Goal: Task Accomplishment & Management: Use online tool/utility

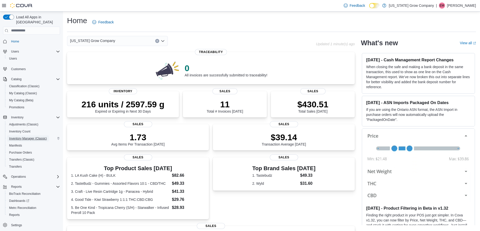
click at [32, 137] on span "Inventory Manager (Classic)" at bounding box center [28, 139] width 38 height 4
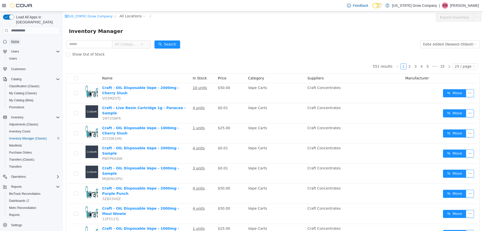
click at [13, 40] on span "Home" at bounding box center [15, 42] width 8 height 4
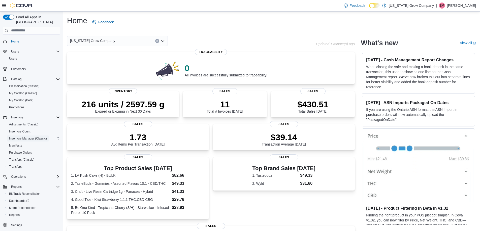
click at [39, 137] on span "Inventory Manager (Classic)" at bounding box center [28, 139] width 38 height 4
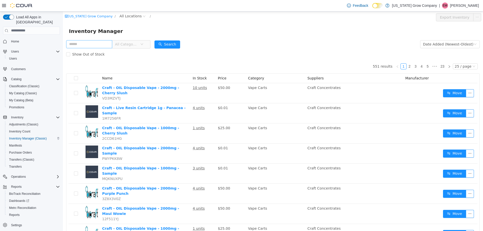
click at [98, 44] on input "text" at bounding box center [89, 44] width 46 height 8
type input "*****"
click at [175, 43] on button "Search" at bounding box center [168, 44] width 26 height 8
click at [198, 59] on div "Show Out of Stock" at bounding box center [273, 54] width 414 height 10
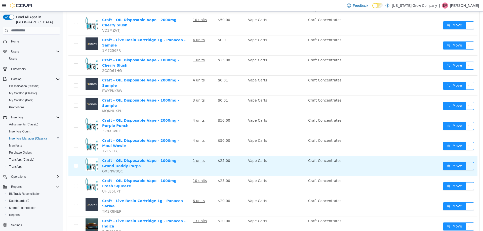
scroll to position [72, 0]
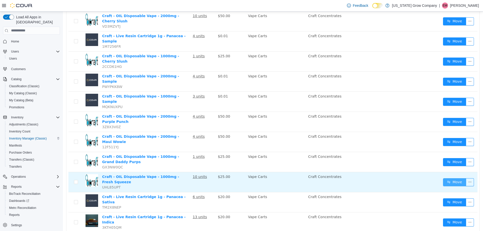
click at [443, 178] on button "Move" at bounding box center [454, 182] width 23 height 8
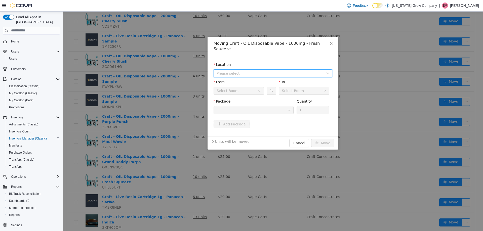
click at [263, 71] on span "Please select" at bounding box center [270, 73] width 107 height 5
drag, startPoint x: 243, startPoint y: 87, endPoint x: 244, endPoint y: 91, distance: 4.2
click at [244, 88] on span "[STREET_ADDRESS]" at bounding box center [244, 86] width 35 height 4
click at [258, 107] on div at bounding box center [252, 110] width 71 height 8
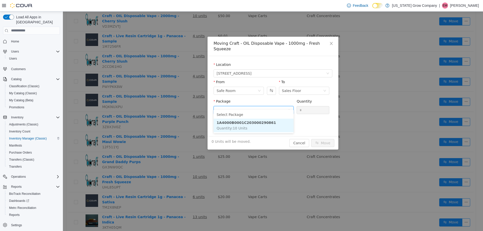
click at [262, 131] on li "1A4000B0001C203000290861 Quantity : 10 Units" at bounding box center [254, 126] width 80 height 14
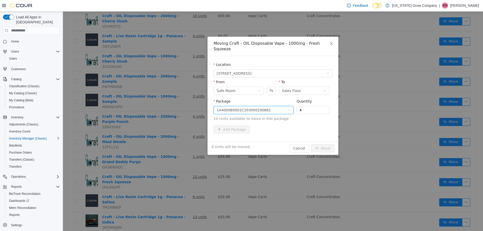
drag, startPoint x: 306, startPoint y: 103, endPoint x: 294, endPoint y: 104, distance: 12.7
click at [294, 104] on span "Package 1A4000B0001C203000290861 Quantity * 10 Units available to move in this …" at bounding box center [273, 110] width 119 height 22
click at [311, 106] on input "**" at bounding box center [313, 110] width 32 height 8
type input "**"
click at [323, 144] on button "Move" at bounding box center [322, 148] width 23 height 8
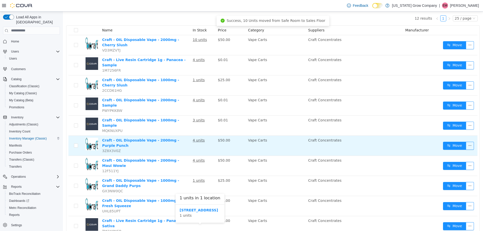
scroll to position [22, 0]
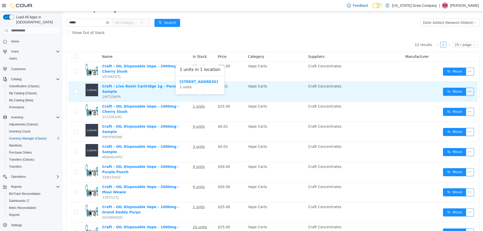
drag, startPoint x: 206, startPoint y: 83, endPoint x: 171, endPoint y: 80, distance: 34.9
click at [176, 110] on td "Craft - OIL Disposable Vape - 1000mg - Cherry Slush 2CCD61HG" at bounding box center [145, 112] width 91 height 20
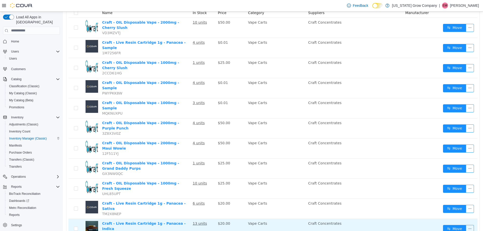
scroll to position [47, 0]
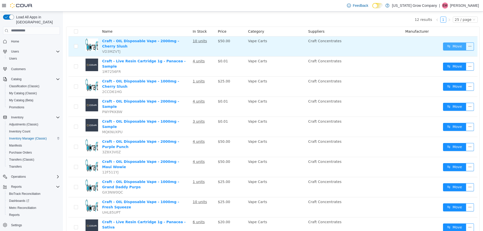
click at [452, 42] on button "Move" at bounding box center [454, 46] width 23 height 8
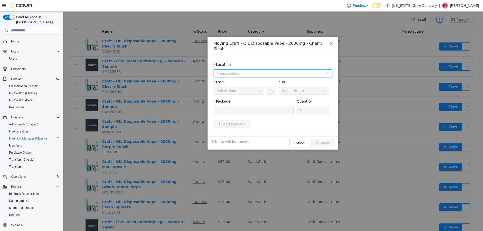
click at [255, 71] on span "Please select" at bounding box center [270, 73] width 107 height 5
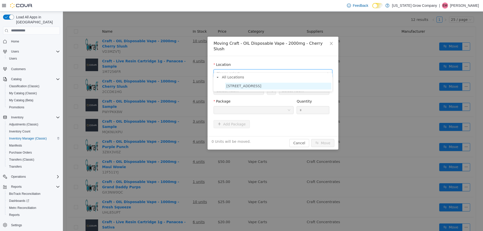
click at [252, 84] on span "[STREET_ADDRESS]" at bounding box center [244, 86] width 35 height 4
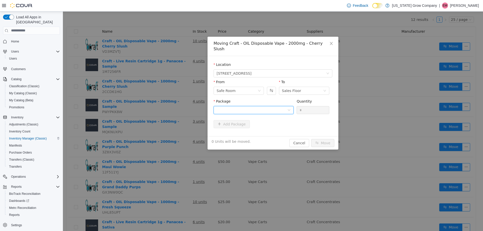
click at [278, 106] on div at bounding box center [252, 110] width 71 height 8
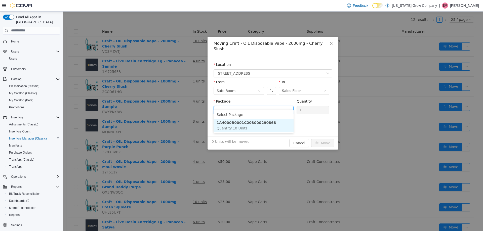
drag, startPoint x: 265, startPoint y: 122, endPoint x: 289, endPoint y: 114, distance: 25.2
click at [265, 121] on li "1A4000B0001C203000290868 Quantity : 10 Units" at bounding box center [254, 126] width 80 height 14
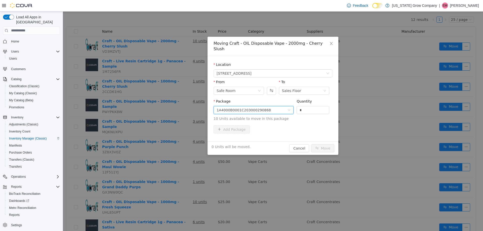
drag, startPoint x: 303, startPoint y: 106, endPoint x: 291, endPoint y: 107, distance: 12.9
click at [292, 107] on span "Package 1A4000B0001C203000290868 Quantity * 10 Units available to move in this …" at bounding box center [273, 110] width 119 height 22
type input "**"
click at [311, 144] on button "Move" at bounding box center [322, 148] width 23 height 8
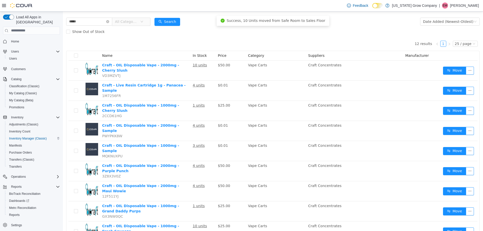
scroll to position [0, 0]
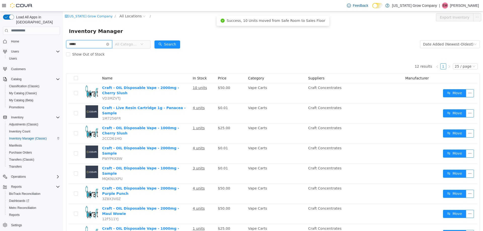
click at [83, 43] on input "*****" at bounding box center [89, 44] width 46 height 8
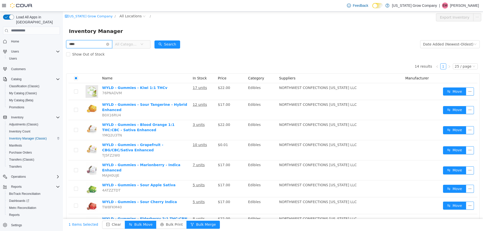
click at [101, 47] on input "****" at bounding box center [89, 44] width 46 height 8
type input "*********"
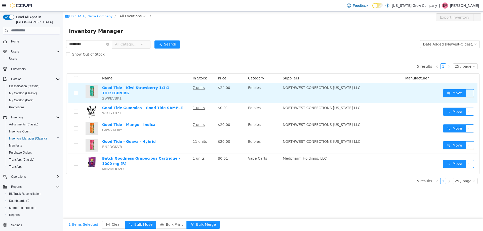
click at [74, 95] on td at bounding box center [75, 93] width 15 height 20
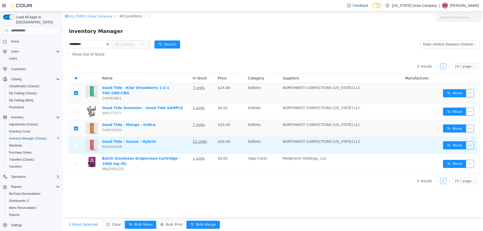
click at [75, 146] on td at bounding box center [75, 145] width 15 height 17
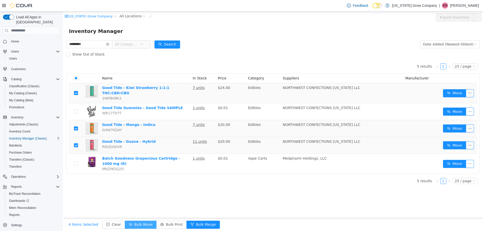
click at [137, 223] on button "Bulk Move" at bounding box center [141, 225] width 32 height 8
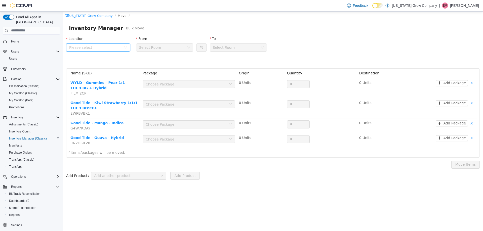
click at [105, 48] on span "Please select" at bounding box center [95, 47] width 52 height 5
click at [91, 75] on span "[STREET_ADDRESS]" at bounding box center [96, 75] width 35 height 4
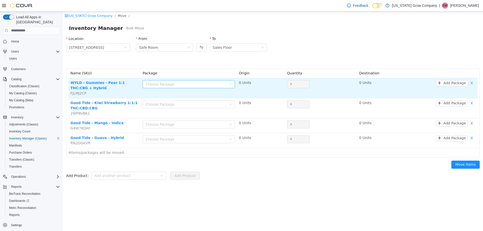
click at [220, 84] on div "Choose Package" at bounding box center [186, 84] width 81 height 5
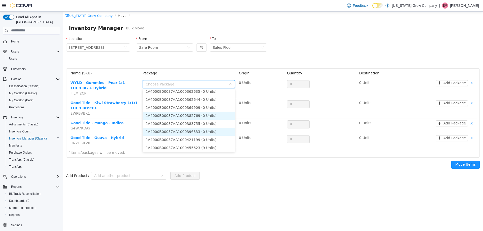
scroll to position [4, 0]
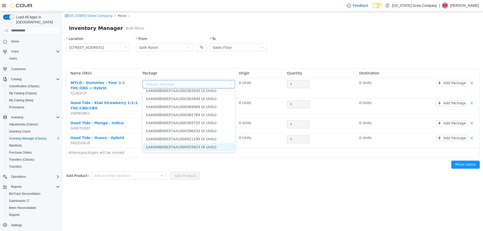
click at [208, 145] on li "1A4000B00037AA1000455623 (9 Units)" at bounding box center [189, 147] width 92 height 8
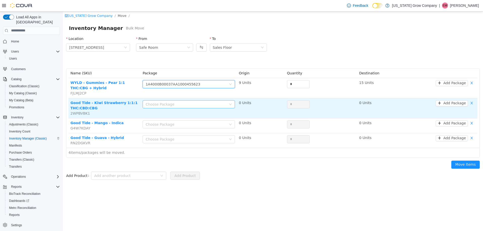
click at [218, 103] on div "Choose Package" at bounding box center [186, 104] width 81 height 5
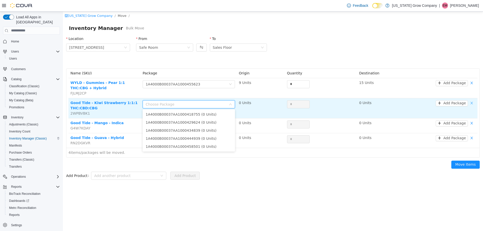
click at [475, 104] on button "button" at bounding box center [472, 103] width 8 height 6
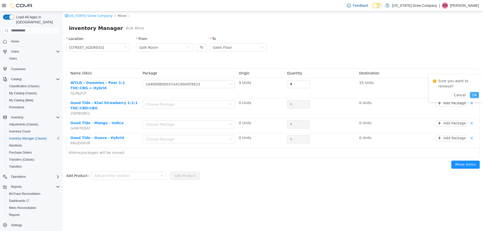
click at [476, 92] on button "OK" at bounding box center [474, 95] width 9 height 6
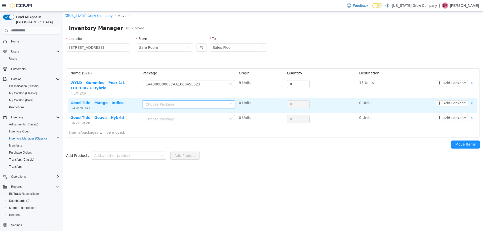
click at [227, 106] on div "Choose Package" at bounding box center [187, 104] width 83 height 8
click at [472, 103] on button "button" at bounding box center [472, 103] width 8 height 6
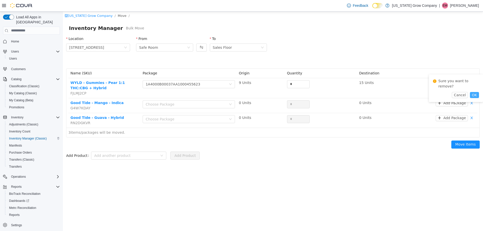
click at [473, 92] on button "OK" at bounding box center [474, 95] width 9 height 6
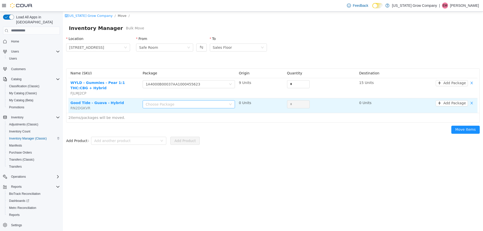
click at [220, 105] on div "Choose Package" at bounding box center [186, 104] width 81 height 5
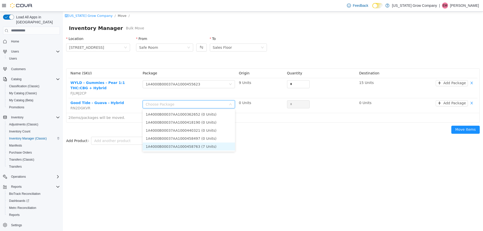
click at [203, 147] on li "1A4000B00037AA1000458763 (7 Units)" at bounding box center [189, 146] width 92 height 8
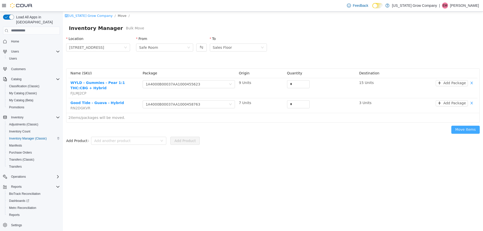
click at [462, 129] on button "Move Items" at bounding box center [466, 130] width 28 height 8
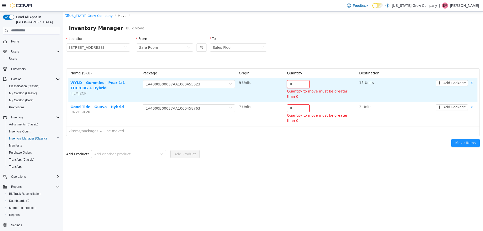
drag, startPoint x: 301, startPoint y: 84, endPoint x: 279, endPoint y: 85, distance: 22.0
click at [279, 85] on tr "WYLD - Gummies - Pear 1:1 THC:CBG + Hybrid FJLMJ2CP Choose Package 1A4000B00037…" at bounding box center [272, 90] width 409 height 24
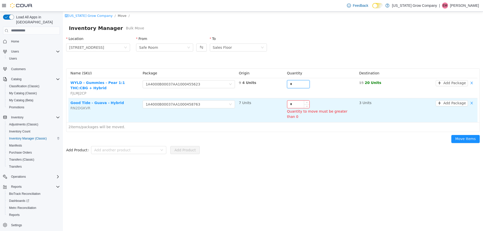
type input "*"
drag, startPoint x: 300, startPoint y: 105, endPoint x: 272, endPoint y: 103, distance: 28.0
click at [272, 103] on tr "Good Tide - Guava - Hybrid RN2DGKVR Choose Package 1A4000B00037AA1000458763 7 U…" at bounding box center [272, 110] width 409 height 24
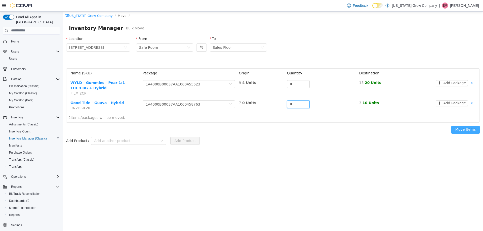
type input "*"
click at [467, 128] on button "Move Items" at bounding box center [466, 130] width 28 height 8
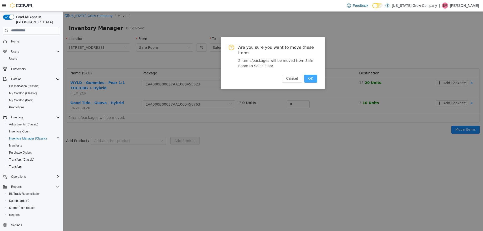
click at [307, 75] on button "OK" at bounding box center [310, 79] width 13 height 8
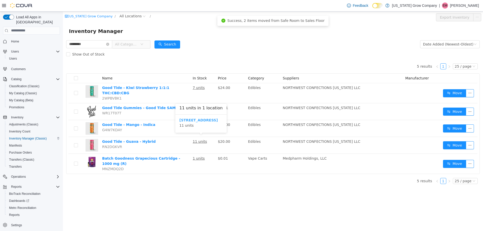
click at [191, 121] on b "[STREET_ADDRESS]" at bounding box center [199, 120] width 39 height 4
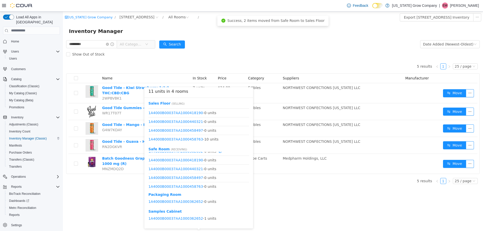
scroll to position [6, 0]
click at [281, 192] on div "[US_STATE] Grow Company / [STREET_ADDRESS] / All Rooms / Export 965 1/2 Main Av…" at bounding box center [273, 121] width 420 height 220
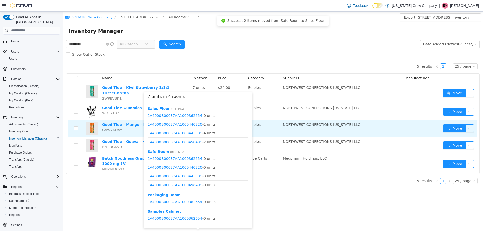
click at [201, 121] on div "1A4000B00037AA1000362654 - 0 units 1A4000B00037AA1000440320 - 1 units 1A4000B00…" at bounding box center [198, 128] width 101 height 35
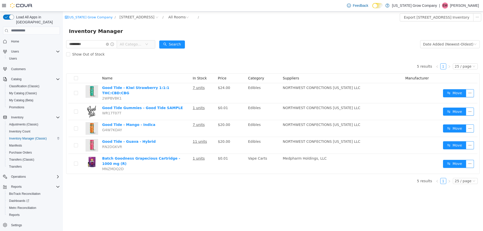
click at [246, 64] on div "5 results 1 25 / page Name In Stock Price Category Suppliers Manufacturer Good …" at bounding box center [273, 116] width 414 height 115
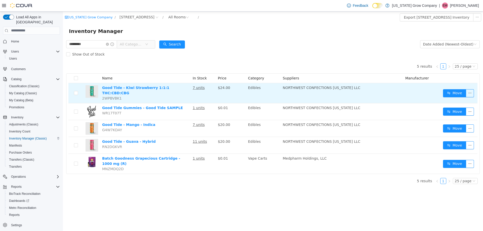
click at [201, 88] on u "7 units" at bounding box center [199, 88] width 12 height 4
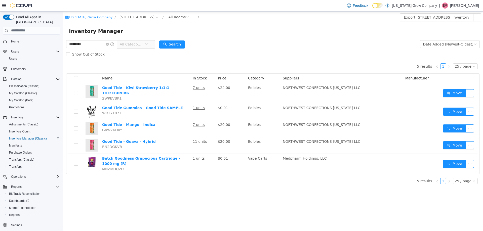
click at [291, 43] on form "********* All Categories Date Added (Newest-Oldest) Search Show Out of Stock" at bounding box center [273, 49] width 414 height 20
click at [89, 44] on input "*********" at bounding box center [91, 44] width 51 height 8
type input "********"
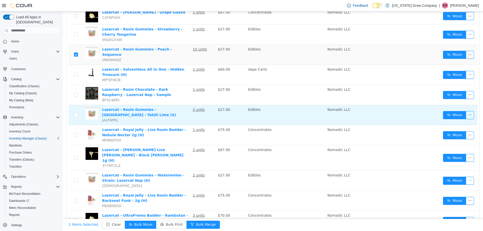
scroll to position [183, 0]
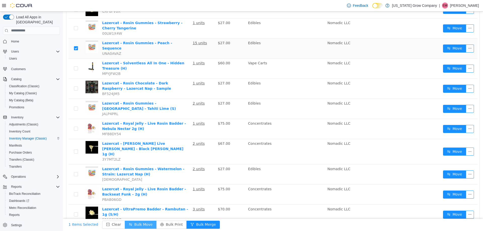
click at [143, 222] on button "Bulk Move" at bounding box center [141, 225] width 32 height 8
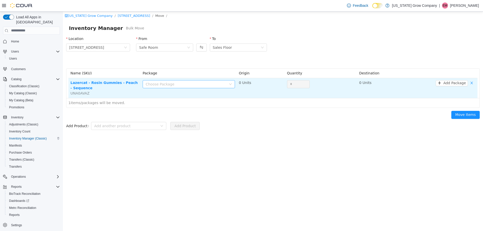
click at [172, 84] on div "Choose Package" at bounding box center [186, 84] width 81 height 5
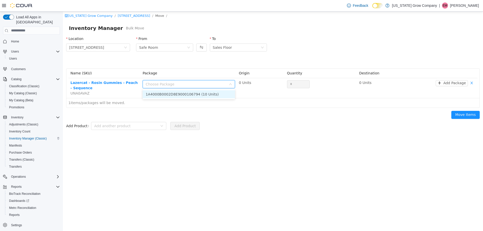
click at [201, 93] on li "1A4000B0002D8E9000106794 (10 Units)" at bounding box center [189, 94] width 92 height 8
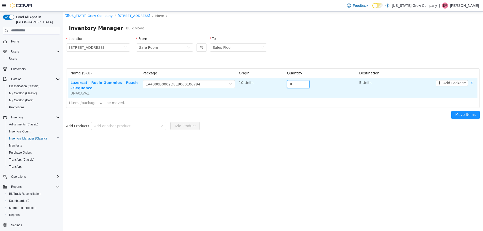
drag, startPoint x: 295, startPoint y: 87, endPoint x: 287, endPoint y: 87, distance: 8.8
click at [287, 87] on td "*" at bounding box center [321, 88] width 72 height 20
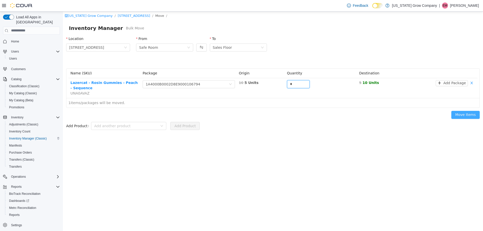
type input "*"
click at [461, 113] on button "Move Items" at bounding box center [466, 115] width 28 height 8
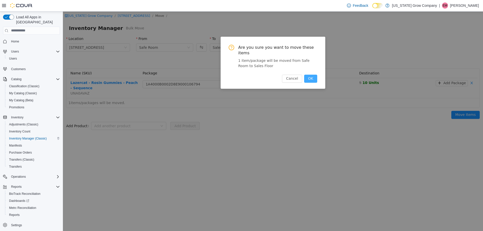
click at [307, 75] on button "OK" at bounding box center [310, 79] width 13 height 8
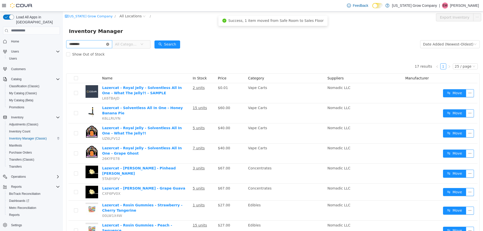
click at [109, 43] on icon "icon: close-circle" at bounding box center [107, 44] width 3 height 3
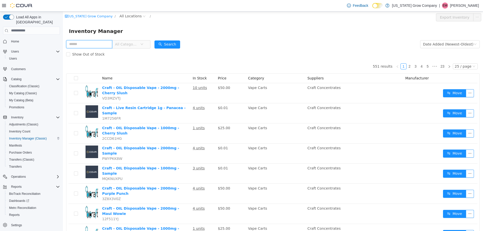
click at [85, 41] on input "text" at bounding box center [89, 44] width 46 height 8
type input "****"
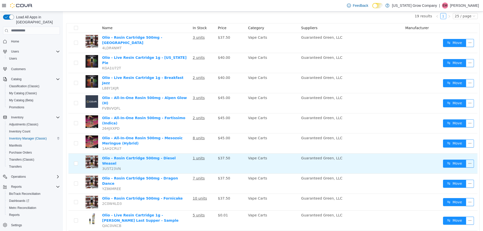
scroll to position [76, 0]
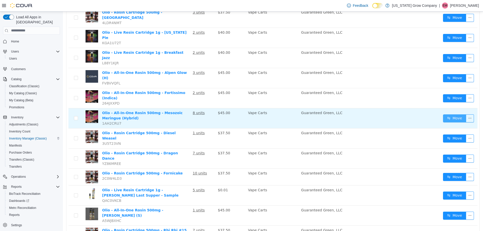
click at [445, 114] on button "Move" at bounding box center [454, 118] width 23 height 8
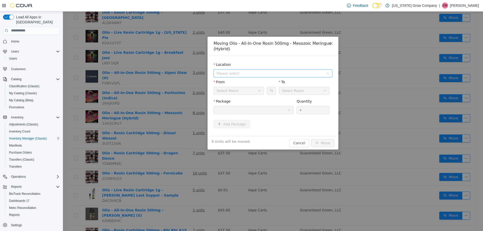
click at [246, 74] on span "Please select" at bounding box center [270, 73] width 107 height 5
click at [250, 96] on div "All Locations [STREET_ADDRESS]" at bounding box center [273, 87] width 119 height 19
click at [255, 94] on span "[STREET_ADDRESS]" at bounding box center [278, 91] width 106 height 7
click at [265, 114] on div at bounding box center [252, 110] width 71 height 8
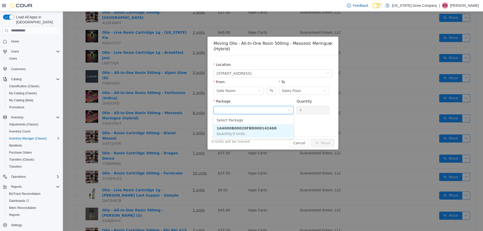
drag, startPoint x: 264, startPoint y: 129, endPoint x: 278, endPoint y: 124, distance: 14.9
click at [264, 129] on strong "1A4000B00020FBD000142468" at bounding box center [247, 128] width 60 height 4
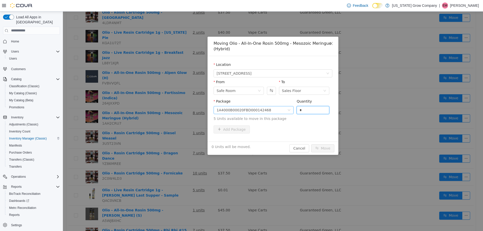
drag, startPoint x: 310, startPoint y: 109, endPoint x: 289, endPoint y: 109, distance: 20.6
click at [289, 109] on span "Package 1A4000B00020FBD000142468 Quantity * 5 Units available to move in this p…" at bounding box center [273, 110] width 119 height 22
type input "*"
click at [311, 144] on button "Move" at bounding box center [322, 148] width 23 height 8
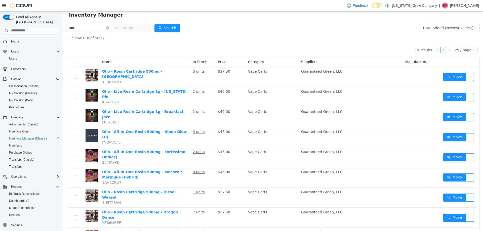
scroll to position [0, 0]
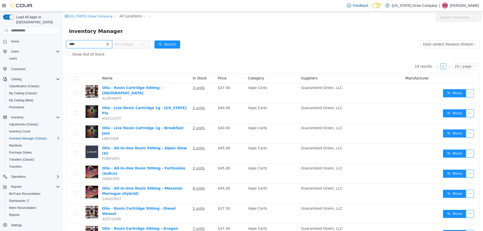
click at [91, 44] on input "****" at bounding box center [89, 44] width 46 height 8
type input "*****"
